Goal: Information Seeking & Learning: Check status

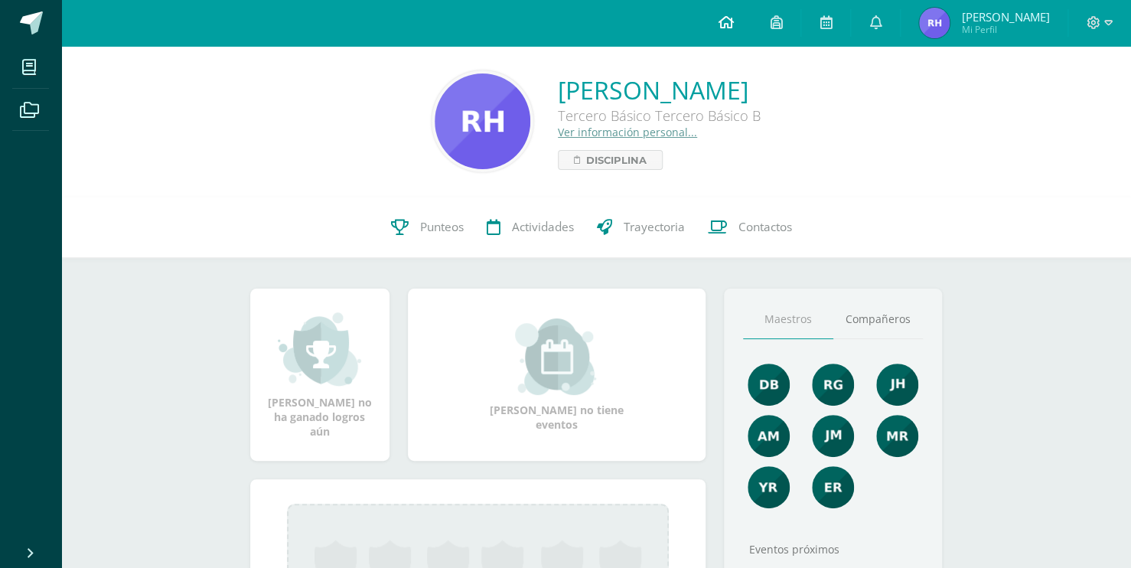
click at [735, 33] on link at bounding box center [726, 23] width 52 height 46
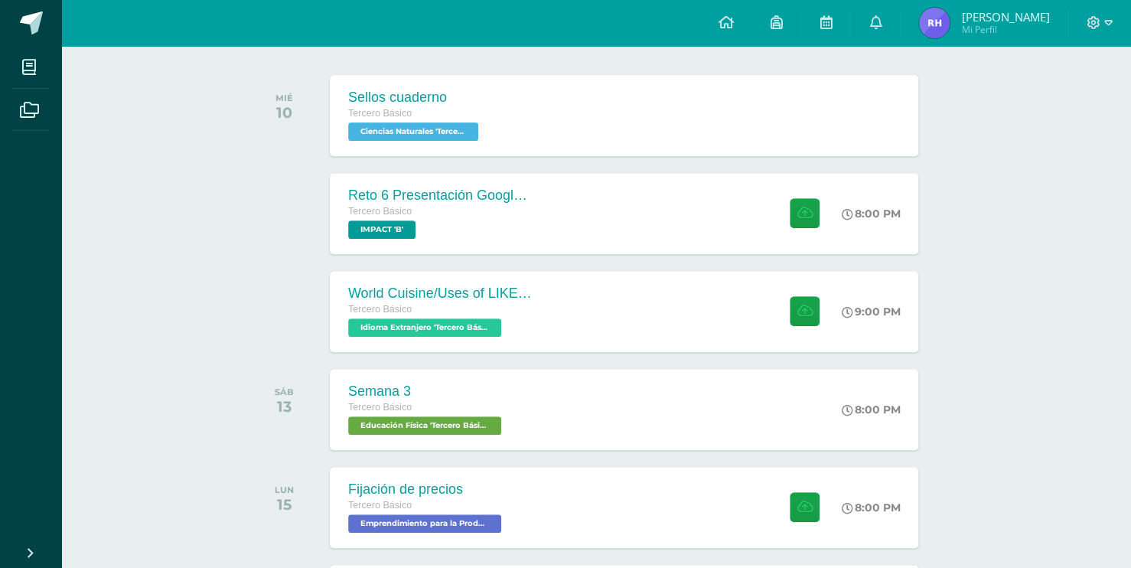
scroll to position [225, 0]
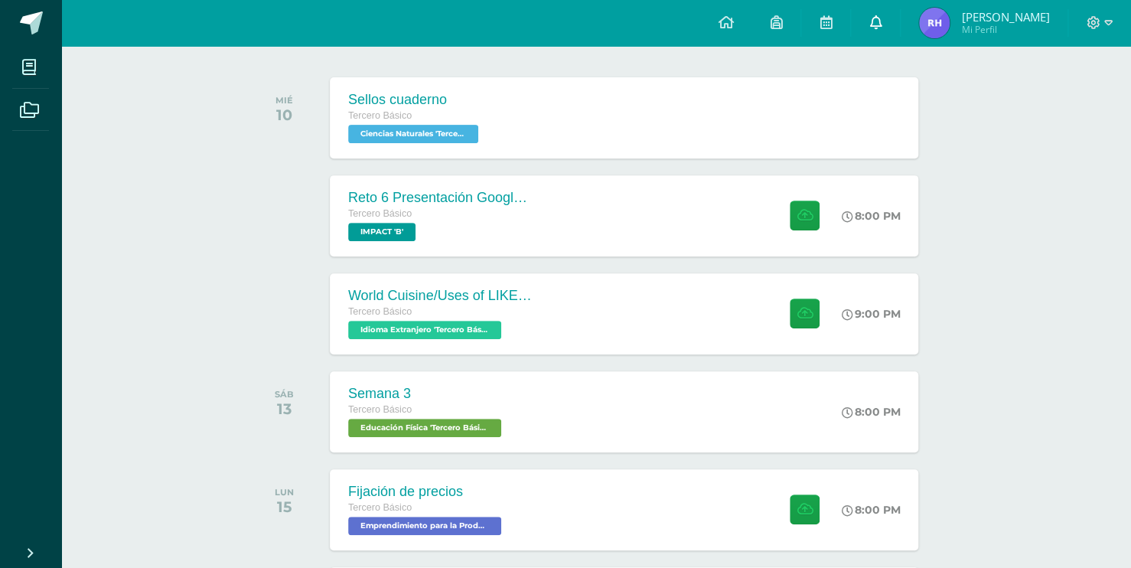
click at [882, 18] on icon at bounding box center [876, 22] width 12 height 14
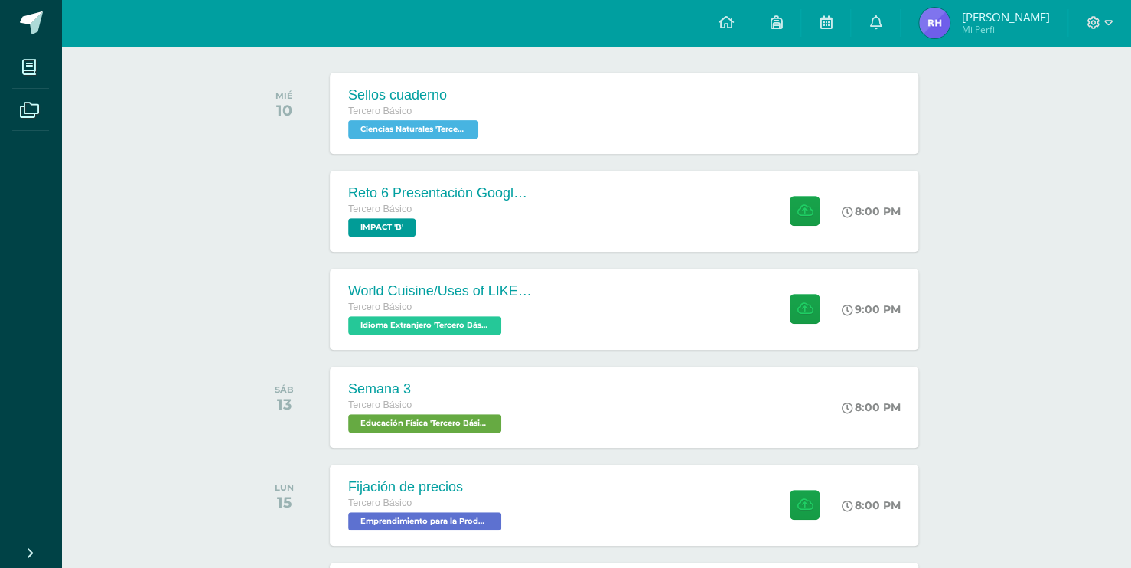
scroll to position [0, 0]
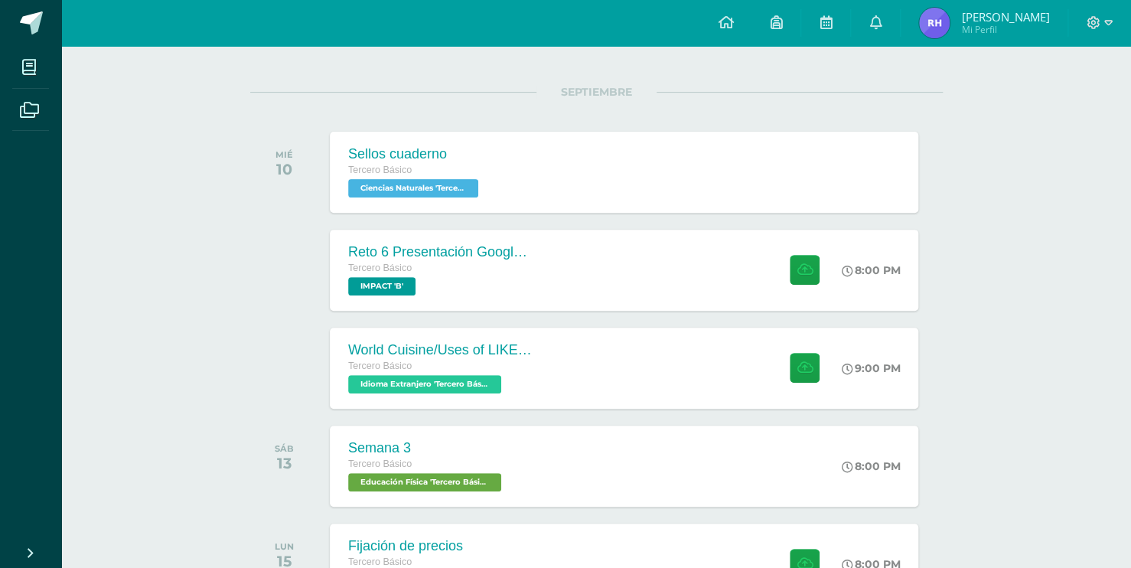
scroll to position [168, 0]
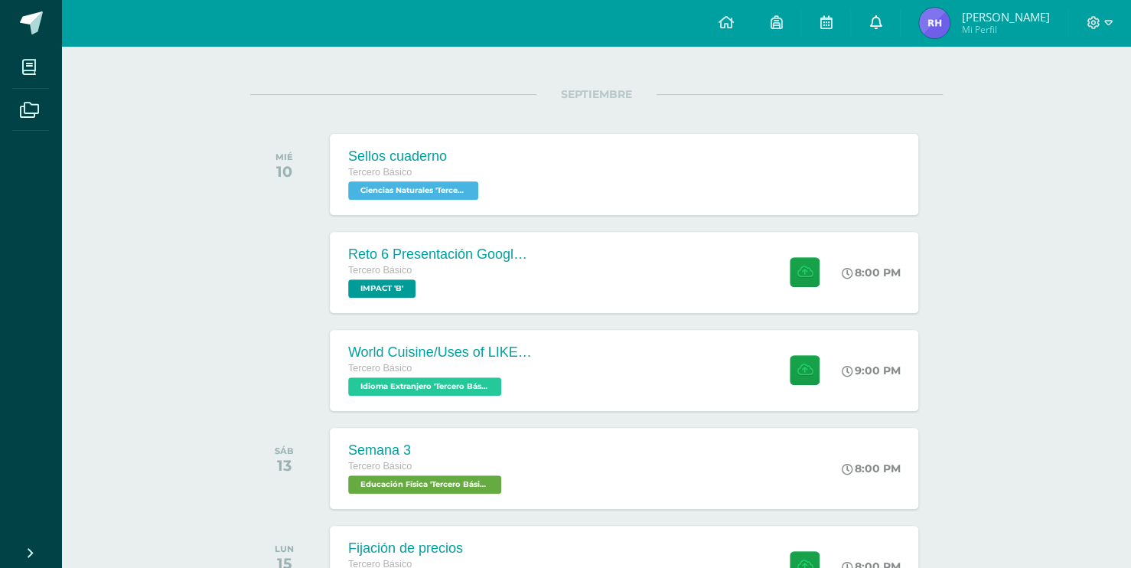
click at [882, 29] on span at bounding box center [876, 23] width 12 height 17
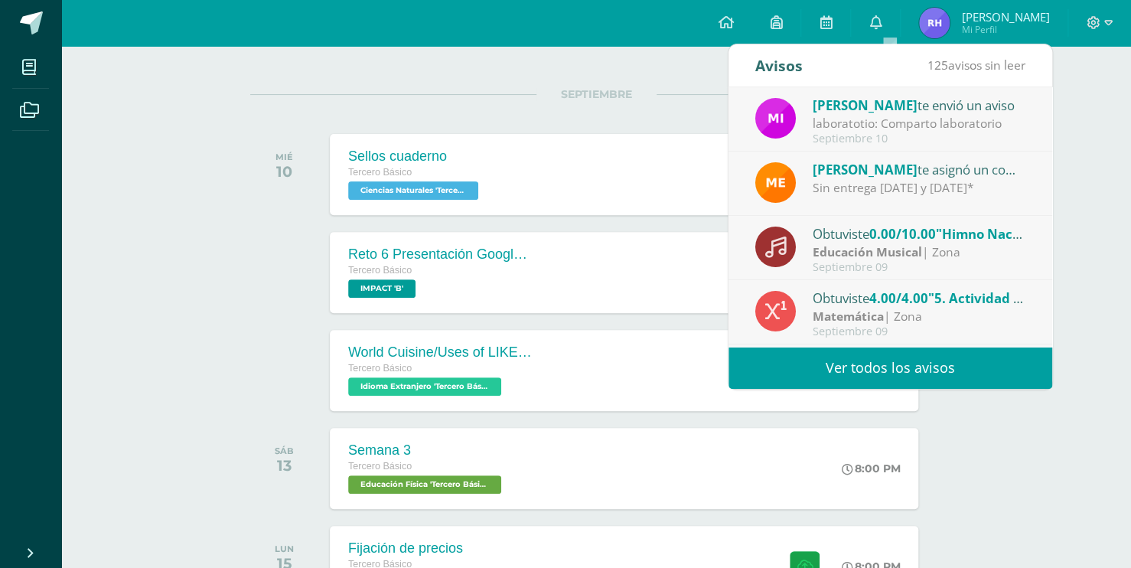
click at [846, 125] on div "laboratotio: Comparto laboratorio" at bounding box center [919, 124] width 213 height 18
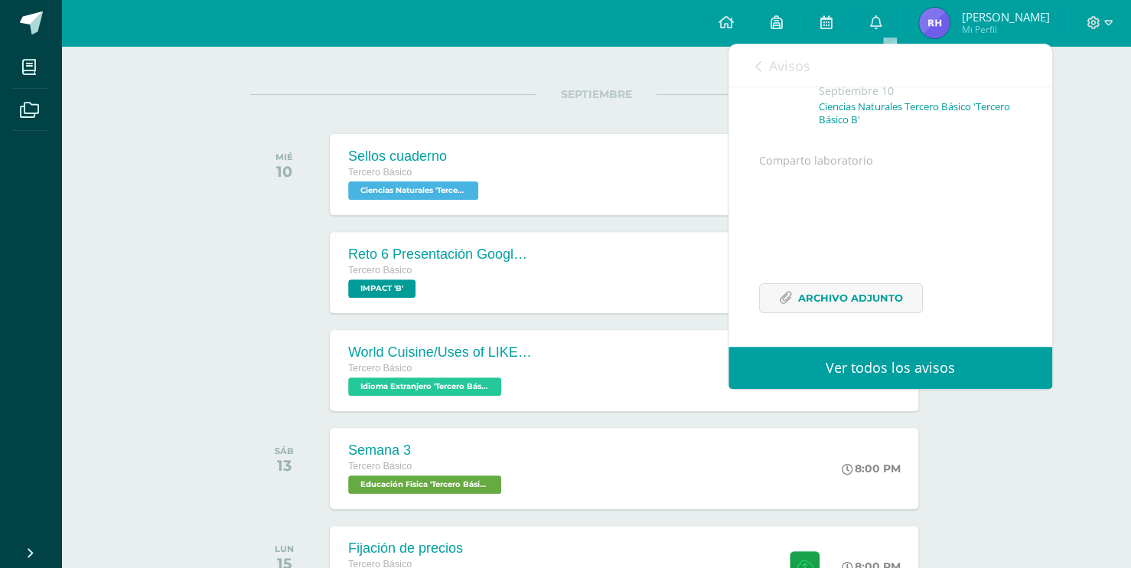
scroll to position [123, 0]
click at [975, 360] on link "Ver todos los avisos" at bounding box center [891, 368] width 324 height 42
click at [880, 304] on span "Archivo Adjunto" at bounding box center [850, 298] width 105 height 28
